Goal: Information Seeking & Learning: Learn about a topic

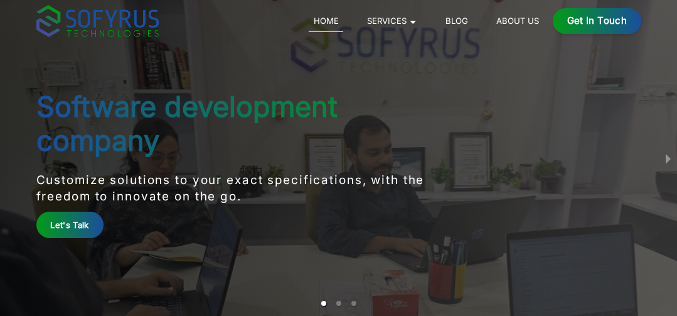
scroll to position [26, 0]
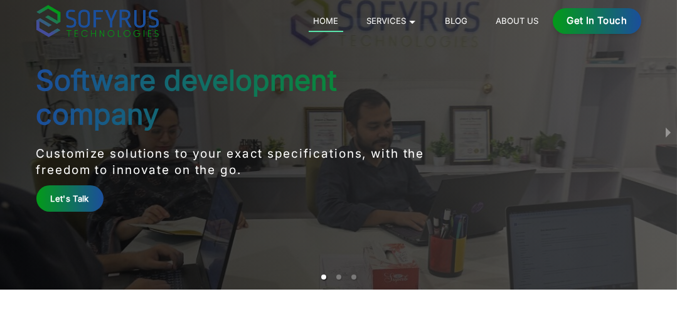
click at [525, 19] on link "About Us" at bounding box center [518, 20] width 52 height 15
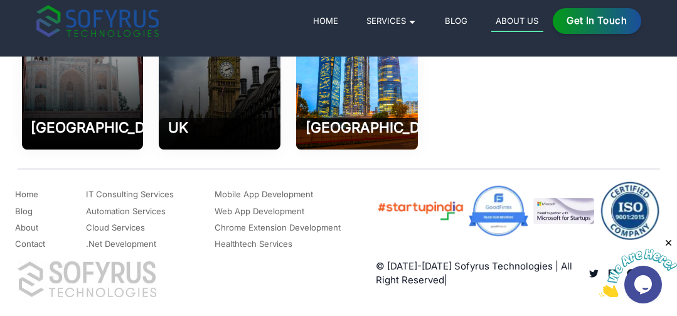
scroll to position [1979, 0]
click at [38, 246] on link "Contact" at bounding box center [30, 243] width 30 height 15
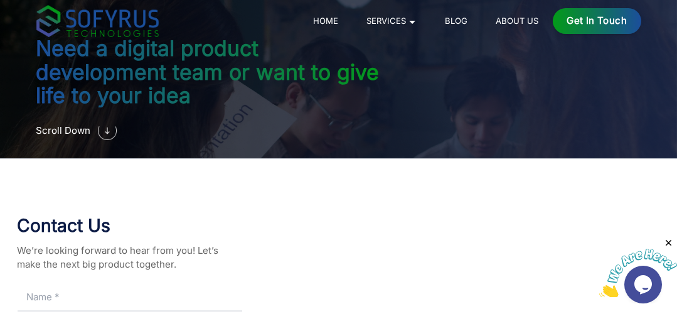
click at [601, 21] on div "Get in Touch" at bounding box center [597, 21] width 89 height 26
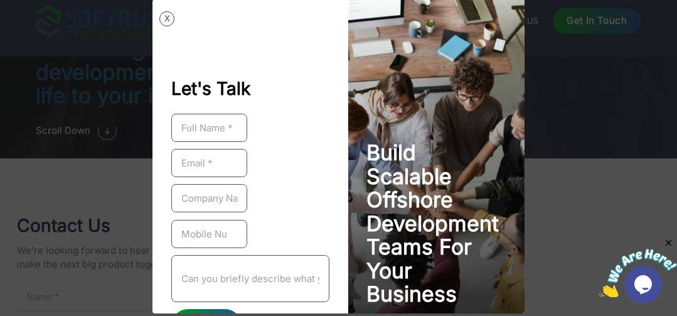
scroll to position [60, 0]
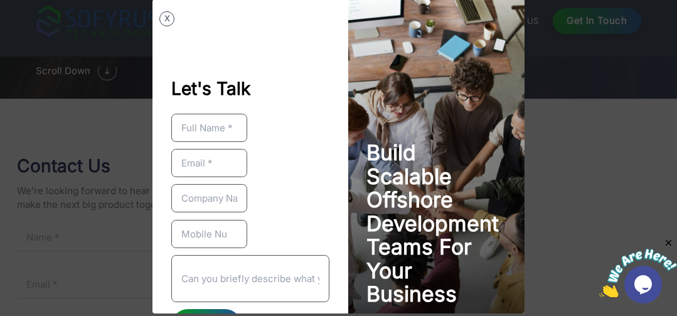
click at [165, 18] on button "X" at bounding box center [166, 18] width 15 height 15
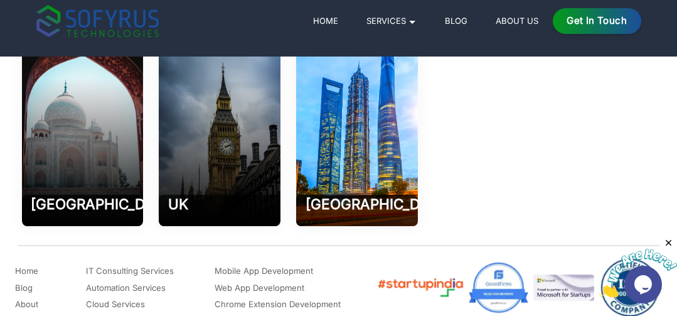
scroll to position [659, 0]
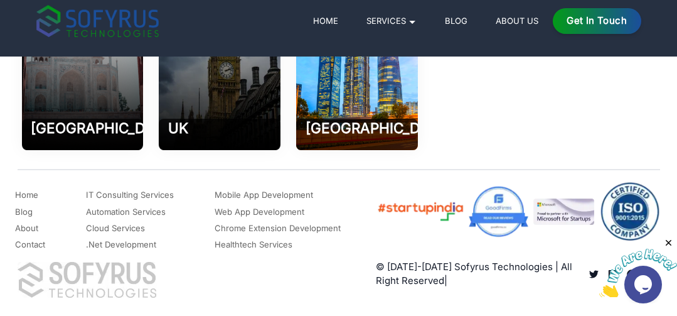
click at [668, 239] on icon "Close" at bounding box center [668, 242] width 11 height 11
click at [626, 269] on div "Opens Chat This icon Opens the chat window." at bounding box center [644, 284] width 40 height 38
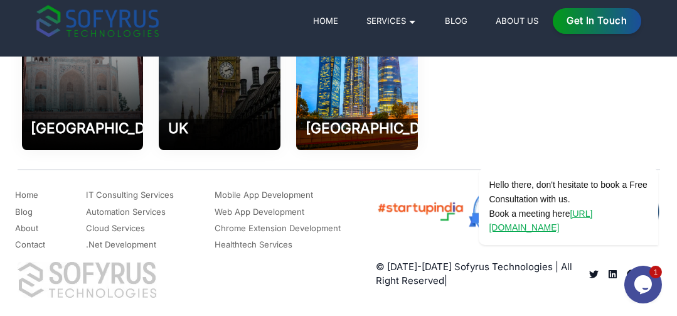
click at [628, 269] on div "1 Opens Chat This icon Opens the chat window." at bounding box center [644, 284] width 40 height 38
click at [627, 271] on div "1 Opens Chat This icon Opens the chat window." at bounding box center [644, 284] width 40 height 38
click at [650, 145] on icon "Chat attention grabber" at bounding box center [650, 149] width 11 height 11
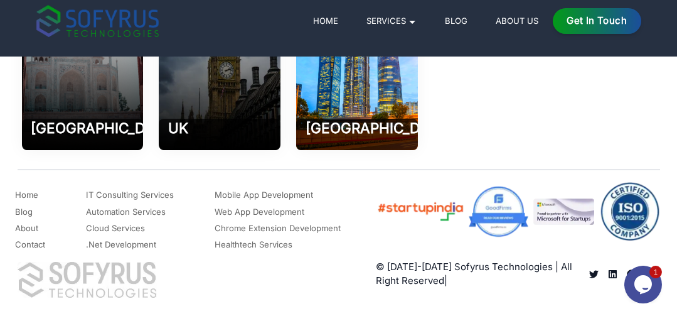
click at [627, 270] on div "1 Opens Chat This icon Opens the chat window." at bounding box center [644, 284] width 40 height 38
click at [337, 16] on link "Home" at bounding box center [326, 20] width 35 height 15
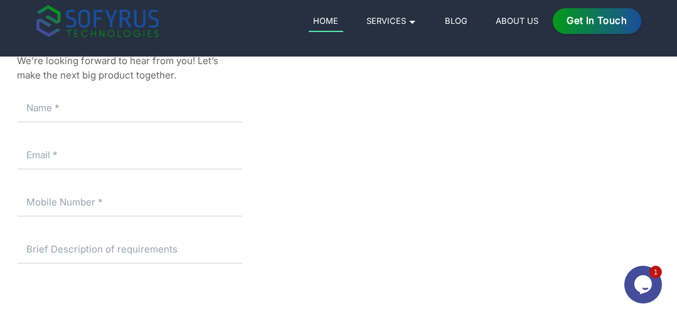
scroll to position [6125, 0]
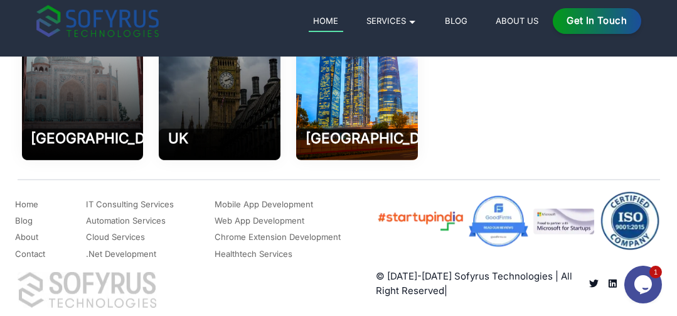
click at [610, 279] on icon "Read more about Sofyrus technologies development company" at bounding box center [612, 283] width 9 height 9
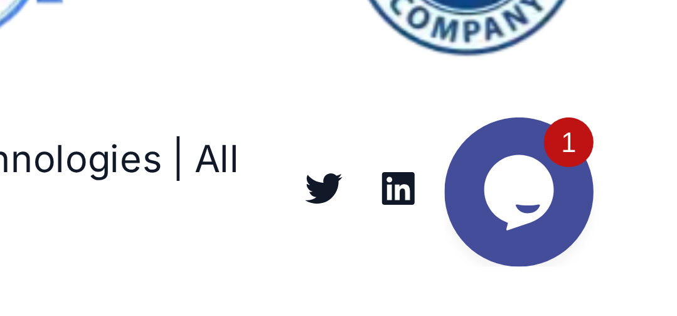
click at [449, 121] on div "1 Opens Chat This icon Opens the chat window." at bounding box center [465, 136] width 40 height 38
click at [448, 122] on div "1 Opens Chat This icon Opens the chat window." at bounding box center [465, 136] width 40 height 38
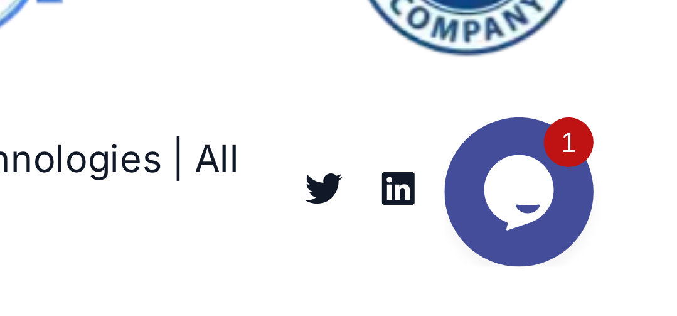
click at [448, 122] on div "1 Opens Chat This icon Opens the chat window." at bounding box center [465, 136] width 40 height 38
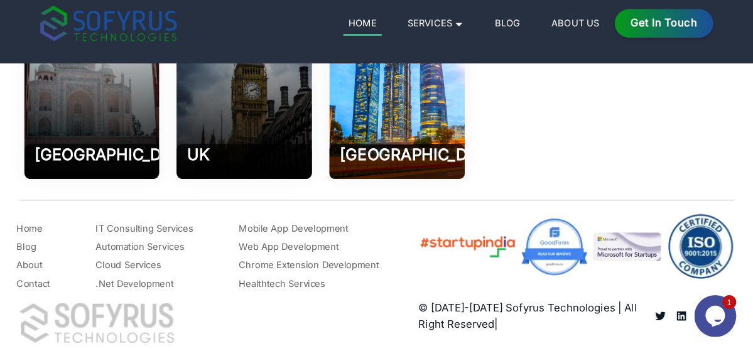
scroll to position [5945, 0]
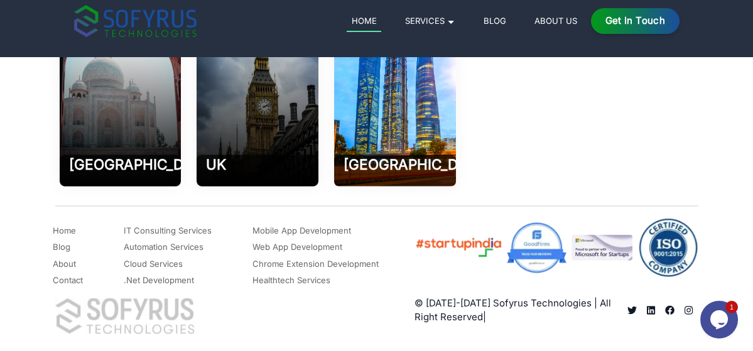
click at [670, 308] on icon "Read more about Sofyrus technologies development company" at bounding box center [669, 310] width 9 height 9
click at [58, 259] on link "About" at bounding box center [64, 264] width 23 height 15
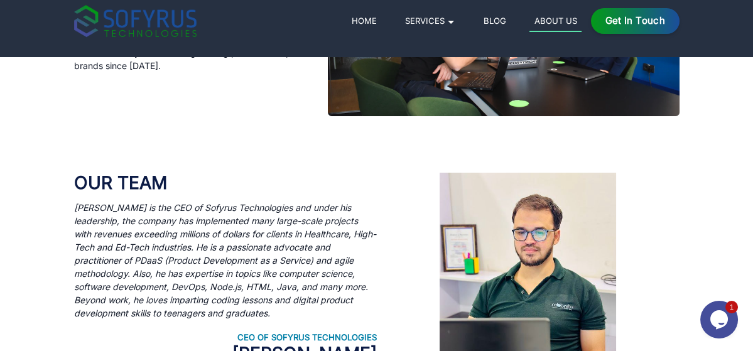
scroll to position [523, 0]
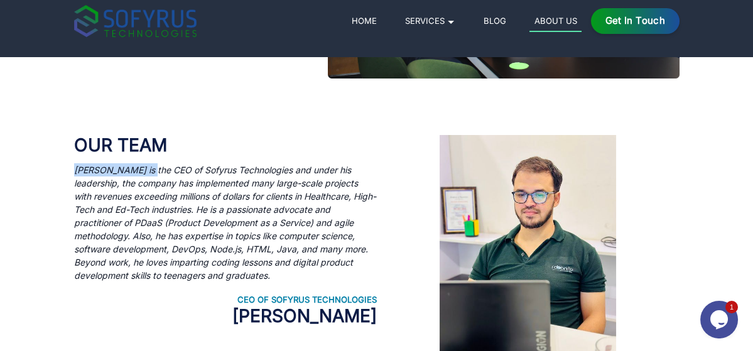
drag, startPoint x: 70, startPoint y: 172, endPoint x: 153, endPoint y: 171, distance: 82.9
click at [153, 171] on div "Our Team [PERSON_NAME] is the CEO of Sofyrus Technologies and under his leaders…" at bounding box center [376, 252] width 643 height 348
copy icon "[PERSON_NAME]"
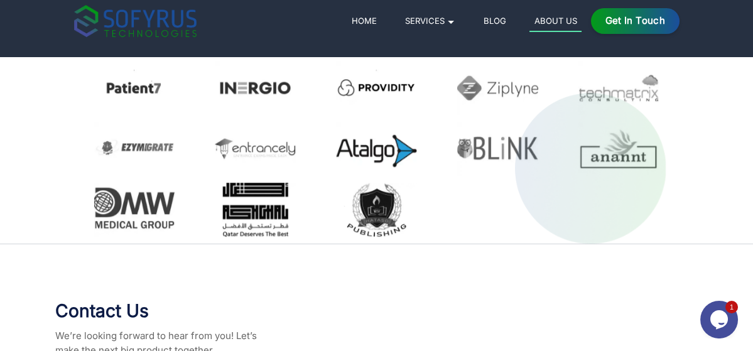
scroll to position [1266, 0]
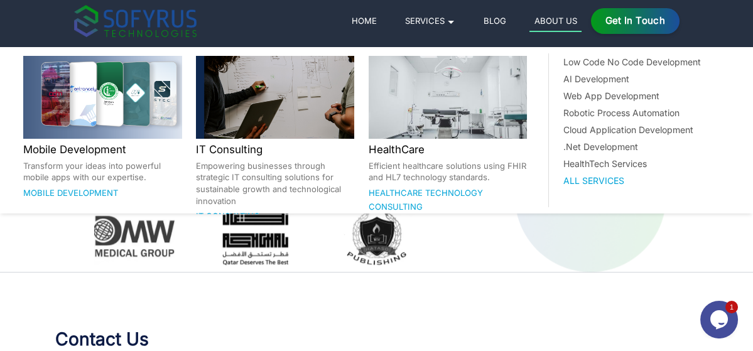
click at [455, 23] on link "Services 🞃" at bounding box center [430, 20] width 60 height 15
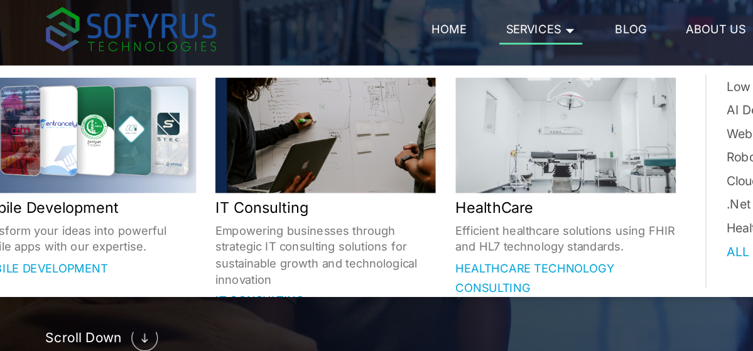
click at [453, 25] on link "Services 🞃" at bounding box center [430, 22] width 60 height 19
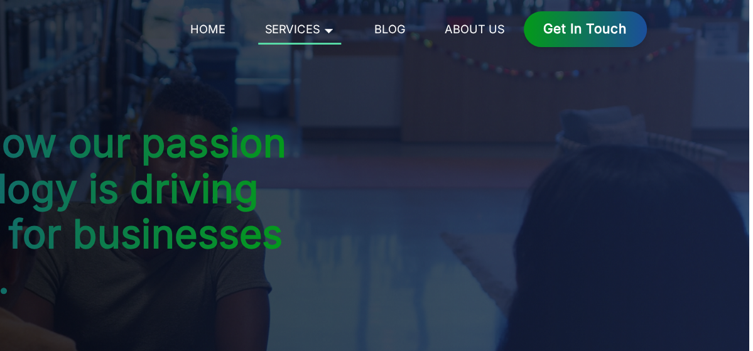
click at [553, 21] on link "About Us" at bounding box center [555, 20] width 52 height 15
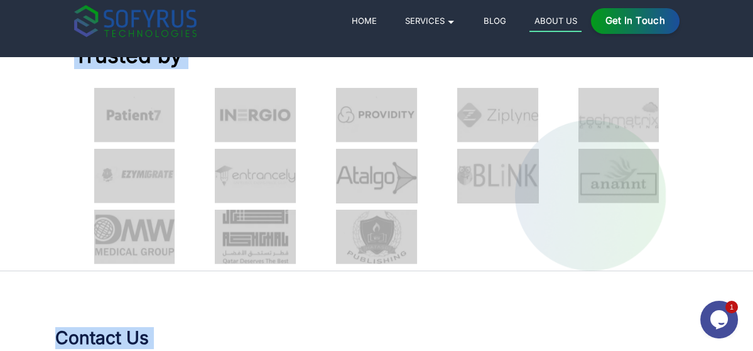
scroll to position [1309, 0]
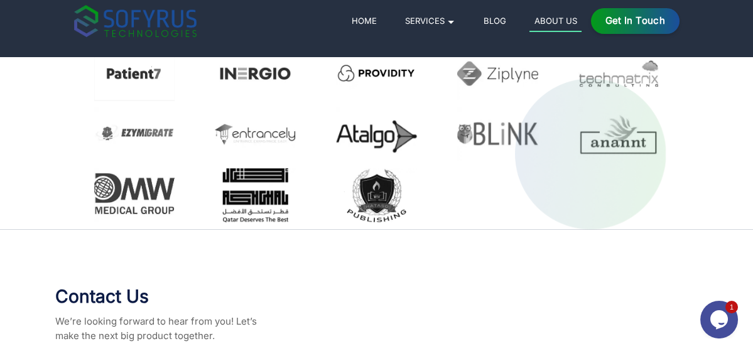
drag, startPoint x: 73, startPoint y: 141, endPoint x: 60, endPoint y: 91, distance: 51.9
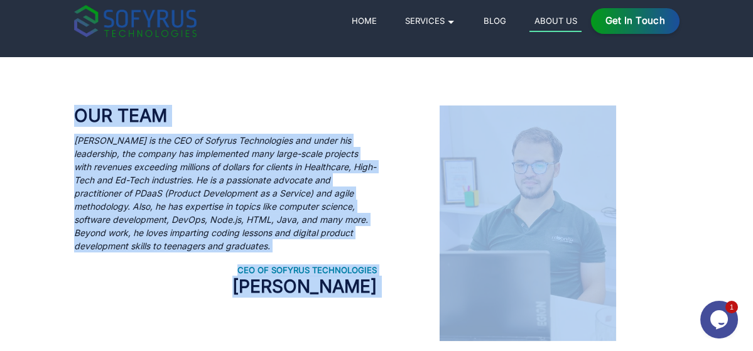
scroll to position [539, 0]
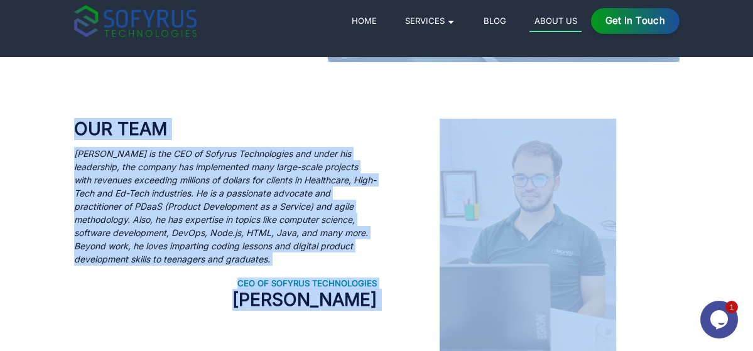
copy div "We are a digital transformation consulting and software development company tha…"
